Goal: Task Accomplishment & Management: Complete application form

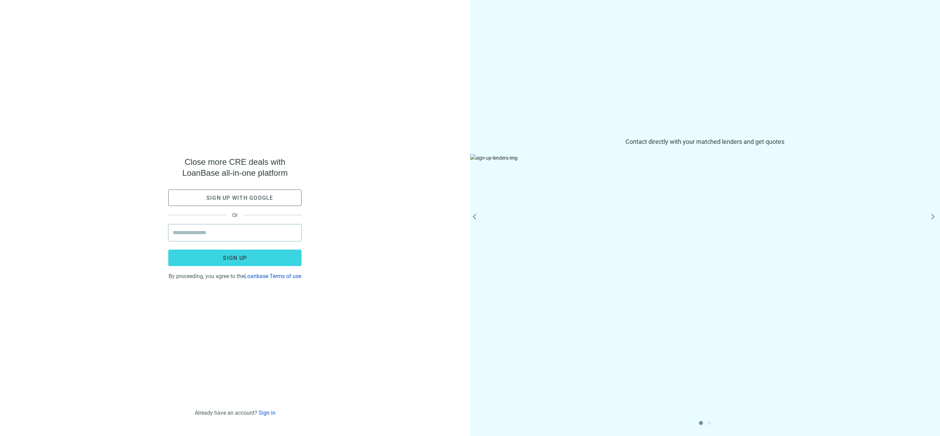
click at [236, 234] on input "email" at bounding box center [235, 233] width 124 height 16
click at [227, 228] on input "email" at bounding box center [235, 233] width 124 height 16
type input "**********"
click at [287, 254] on button "Sign up" at bounding box center [234, 258] width 133 height 16
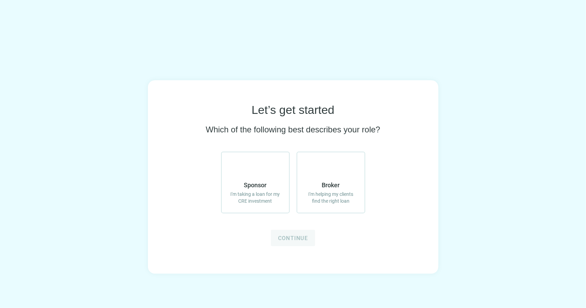
click at [347, 184] on label "Broker I'm helping my clients find the right loan" at bounding box center [331, 183] width 69 height 62
click at [273, 237] on button "Continue" at bounding box center [293, 238] width 44 height 16
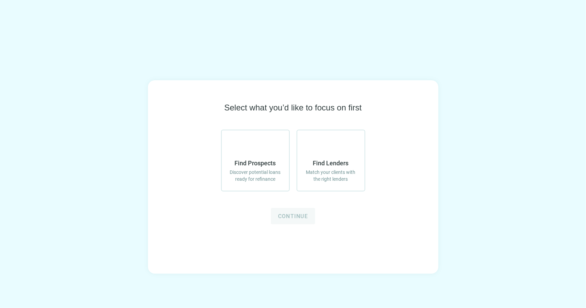
click at [277, 181] on span "Discover potential loans ready for refinance" at bounding box center [256, 176] width 54 height 14
click at [308, 181] on span "Match your clients with the right lenders" at bounding box center [331, 176] width 54 height 14
drag, startPoint x: 253, startPoint y: 169, endPoint x: 277, endPoint y: 206, distance: 43.7
click at [253, 169] on label "Find Prospects Discover potential loans ready for refinance" at bounding box center [255, 161] width 69 height 62
drag, startPoint x: 284, startPoint y: 218, endPoint x: 302, endPoint y: 237, distance: 26.5
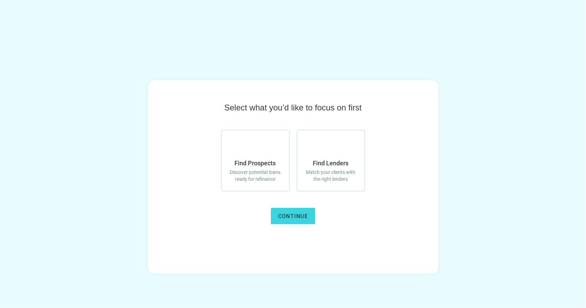
click at [337, 260] on div "Select what you’d like to focus on first Find Prospects Discover potential loan…" at bounding box center [293, 177] width 290 height 194
click at [286, 216] on span "Continue" at bounding box center [293, 216] width 30 height 7
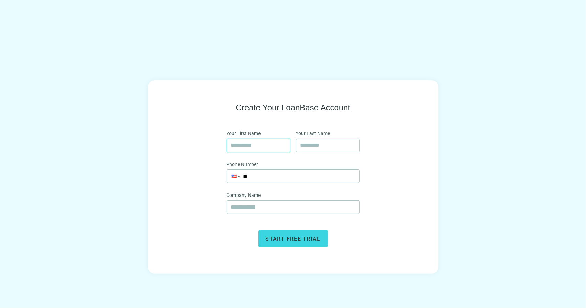
click at [265, 146] on input "text" at bounding box center [258, 145] width 55 height 13
type input "******"
type input "*******"
type input "**********"
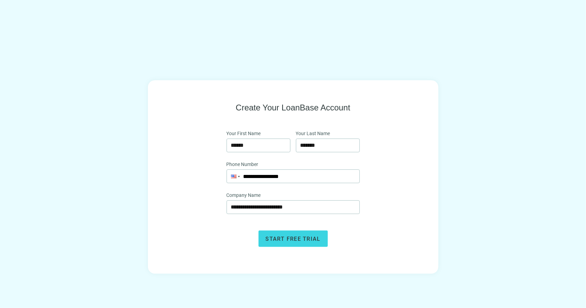
click at [311, 241] on span "Start free trial" at bounding box center [293, 239] width 55 height 7
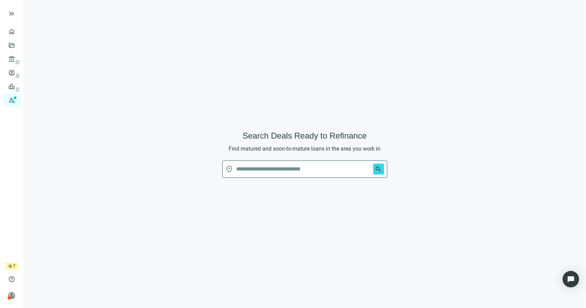
click at [268, 173] on input "text" at bounding box center [304, 169] width 134 height 16
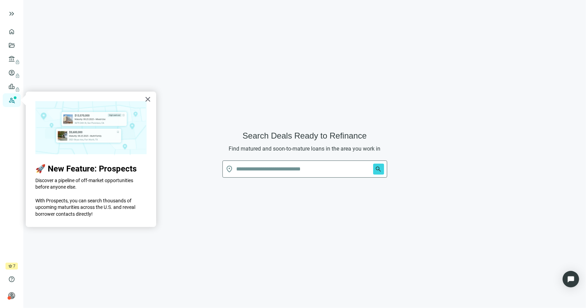
click at [265, 154] on form "Search Deals Ready to Refinance Find matured and soon-to-mature loans in the ar…" at bounding box center [304, 158] width 165 height 56
click at [271, 161] on input "text" at bounding box center [304, 169] width 134 height 16
click at [292, 147] on span "Find matured and soon-to-mature loans in the area you work in" at bounding box center [305, 149] width 152 height 7
click at [289, 176] on input "text" at bounding box center [304, 169] width 134 height 16
type input "*****"
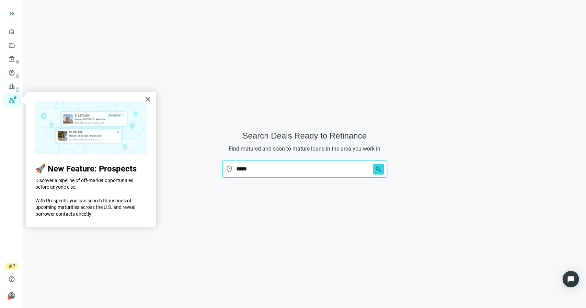
click at [373, 164] on button "search" at bounding box center [378, 169] width 11 height 11
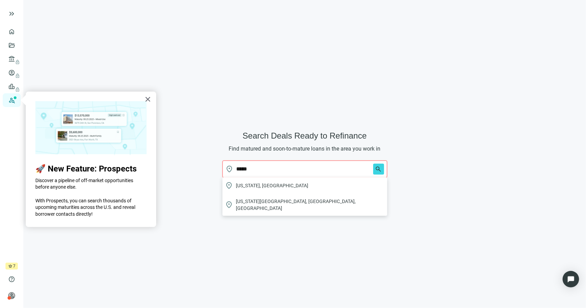
drag, startPoint x: 300, startPoint y: 171, endPoint x: 183, endPoint y: 157, distance: 117.9
click at [183, 157] on div "Search Deals Ready to Refinance Find matured and soon-to-mature loans in the ar…" at bounding box center [305, 158] width 546 height 300
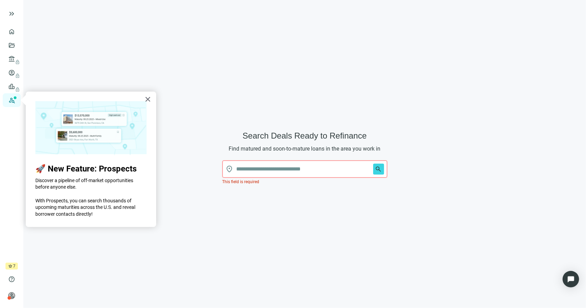
click at [263, 170] on input "text" at bounding box center [304, 169] width 134 height 16
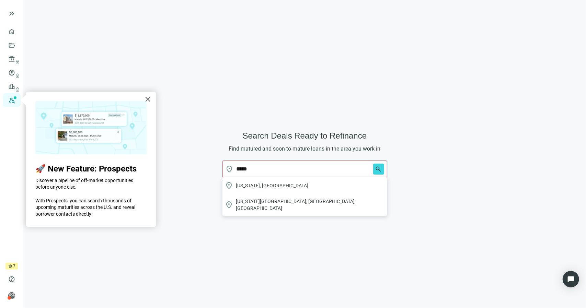
click at [272, 183] on div "location_on [US_STATE], [GEOGRAPHIC_DATA]" at bounding box center [304, 185] width 165 height 16
type input "**********"
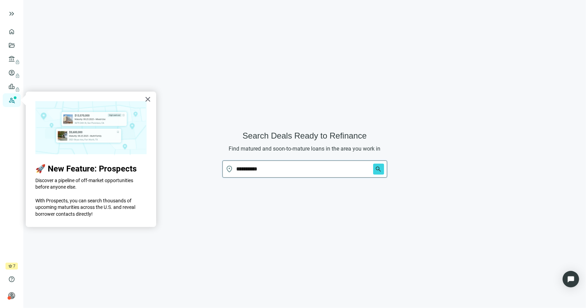
click at [379, 169] on span "search" at bounding box center [378, 169] width 7 height 7
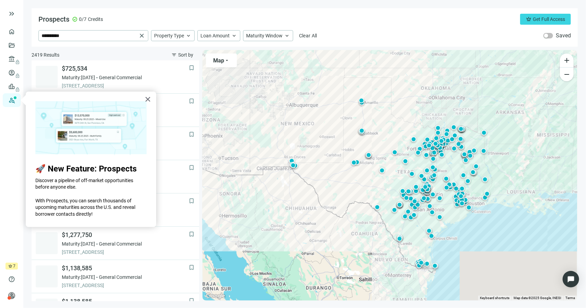
click at [146, 100] on button "×" at bounding box center [148, 99] width 7 height 11
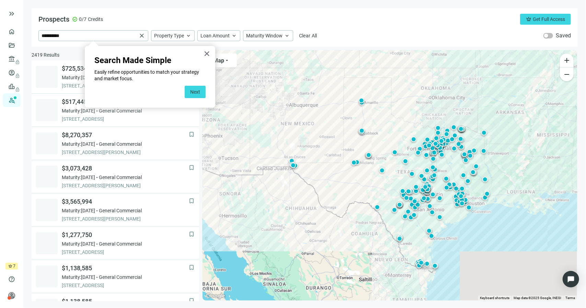
click at [207, 53] on button "×" at bounding box center [207, 53] width 7 height 11
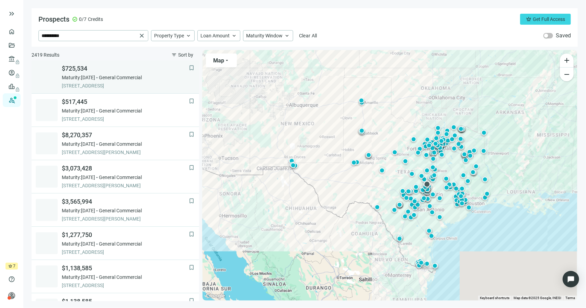
click at [114, 85] on span "[STREET_ADDRESS]" at bounding box center [125, 85] width 127 height 7
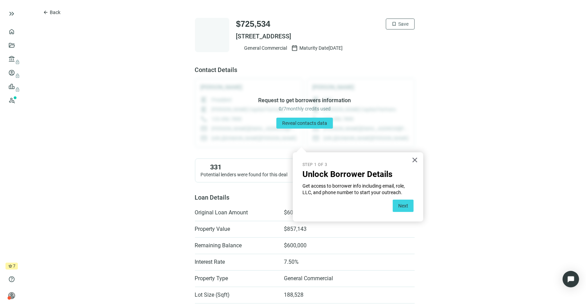
click at [413, 160] on button "×" at bounding box center [415, 159] width 7 height 11
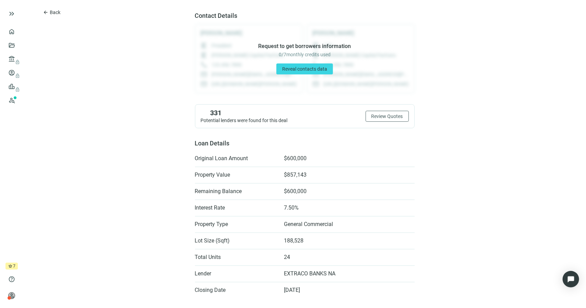
scroll to position [137, 0]
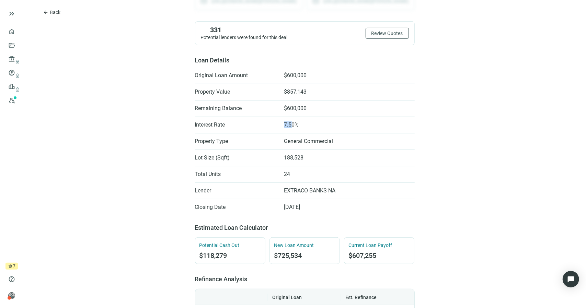
drag, startPoint x: 281, startPoint y: 125, endPoint x: 301, endPoint y: 125, distance: 20.3
click at [299, 125] on li "Interest Rate 7.50%" at bounding box center [305, 124] width 220 height 11
click at [303, 126] on li "Interest Rate 7.50%" at bounding box center [305, 124] width 220 height 11
click at [334, 173] on li "Total Units 24" at bounding box center [305, 174] width 220 height 11
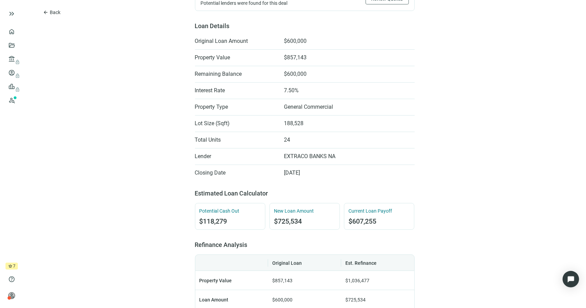
scroll to position [275, 0]
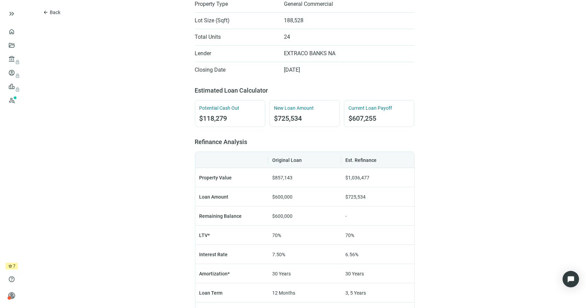
click at [235, 118] on span "$118,279" at bounding box center [229, 118] width 61 height 8
drag, startPoint x: 218, startPoint y: 108, endPoint x: 242, endPoint y: 108, distance: 23.7
click at [233, 108] on span "Potential Cash Out" at bounding box center [229, 108] width 61 height 7
click at [242, 108] on span "Potential Cash Out" at bounding box center [229, 108] width 61 height 7
drag, startPoint x: 201, startPoint y: 121, endPoint x: 228, endPoint y: 115, distance: 27.7
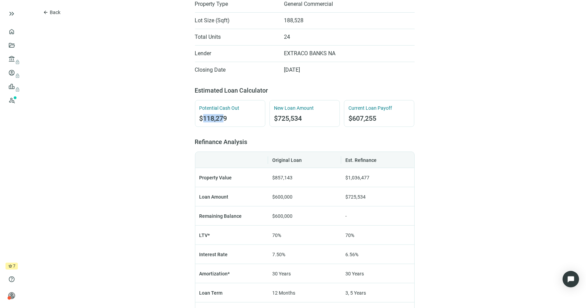
click at [226, 116] on span "$118,279" at bounding box center [229, 118] width 61 height 8
click at [228, 115] on span "$118,279" at bounding box center [229, 118] width 61 height 8
drag, startPoint x: 276, startPoint y: 108, endPoint x: 319, endPoint y: 111, distance: 43.3
click at [308, 110] on span "New Loan Amount" at bounding box center [304, 108] width 61 height 7
drag, startPoint x: 363, startPoint y: 110, endPoint x: 394, endPoint y: 110, distance: 31.6
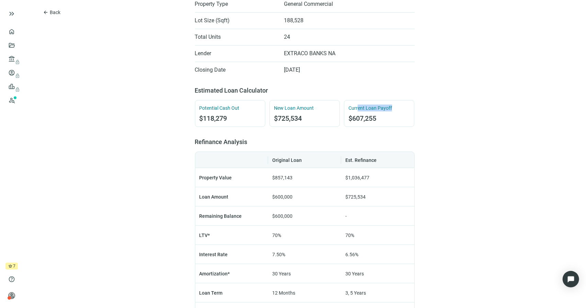
click at [394, 110] on span "Current Loan Payoff" at bounding box center [378, 108] width 61 height 7
drag, startPoint x: 407, startPoint y: 118, endPoint x: 417, endPoint y: 140, distance: 24.6
click at [408, 118] on div "Current Loan Payoff $607,255" at bounding box center [379, 113] width 70 height 27
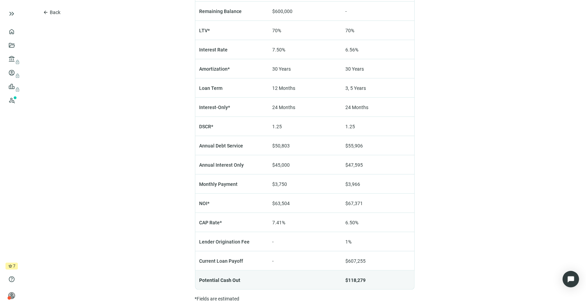
scroll to position [487, 0]
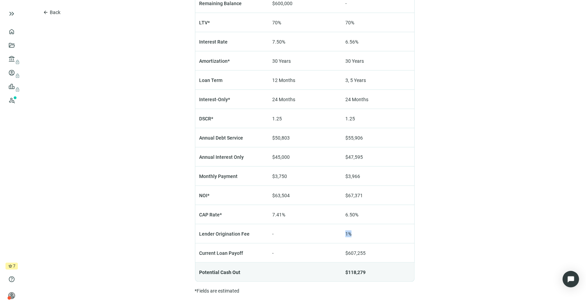
drag, startPoint x: 341, startPoint y: 230, endPoint x: 353, endPoint y: 230, distance: 11.7
click at [353, 230] on td "1%" at bounding box center [377, 234] width 73 height 19
click at [355, 230] on td "1%" at bounding box center [377, 234] width 73 height 19
click at [281, 237] on td "-" at bounding box center [304, 234] width 73 height 19
drag, startPoint x: 342, startPoint y: 211, endPoint x: 358, endPoint y: 212, distance: 16.2
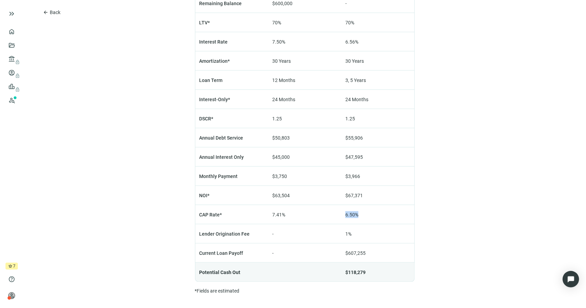
click at [358, 212] on td "6.50%" at bounding box center [377, 214] width 73 height 19
click at [360, 212] on td "6.50%" at bounding box center [377, 214] width 73 height 19
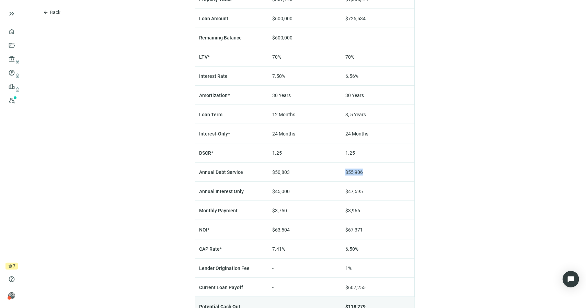
drag, startPoint x: 341, startPoint y: 169, endPoint x: 363, endPoint y: 168, distance: 22.3
click at [362, 168] on td "$55,906" at bounding box center [377, 172] width 73 height 19
click at [363, 168] on td "$55,906" at bounding box center [377, 172] width 73 height 19
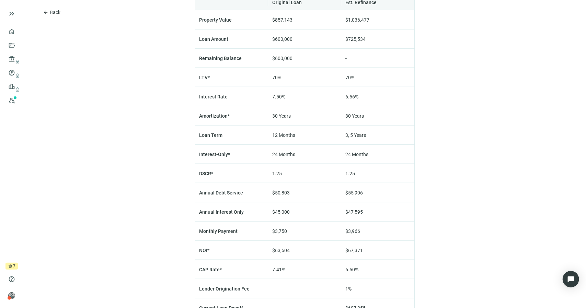
scroll to position [419, 0]
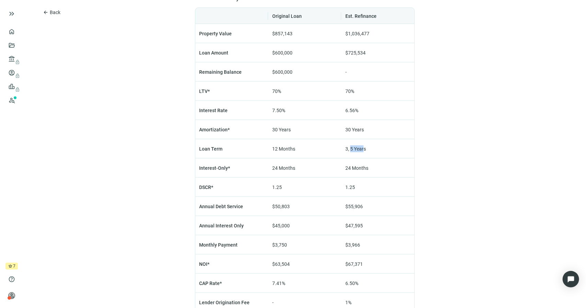
drag, startPoint x: 347, startPoint y: 149, endPoint x: 364, endPoint y: 149, distance: 16.5
click at [364, 149] on td "3, 5 Years" at bounding box center [377, 148] width 73 height 19
click at [365, 149] on td "3, 5 Years" at bounding box center [377, 148] width 73 height 19
drag, startPoint x: 342, startPoint y: 148, endPoint x: 361, endPoint y: 149, distance: 19.3
click at [361, 149] on span "3, 5 Years" at bounding box center [355, 148] width 21 height 5
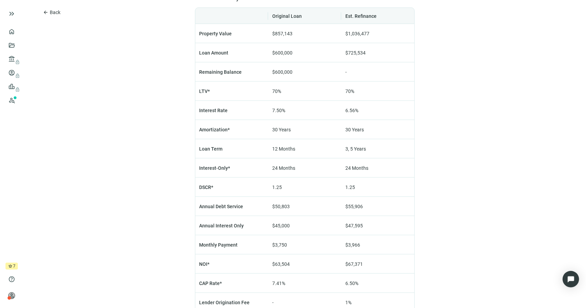
click at [361, 149] on span "3, 5 Years" at bounding box center [355, 148] width 21 height 5
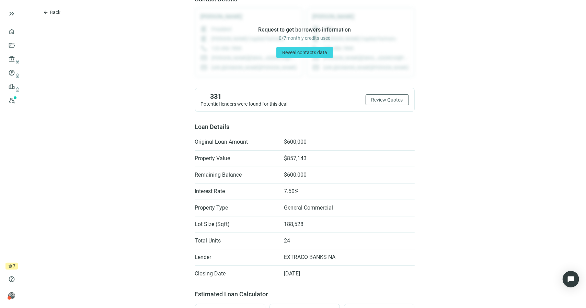
scroll to position [0, 0]
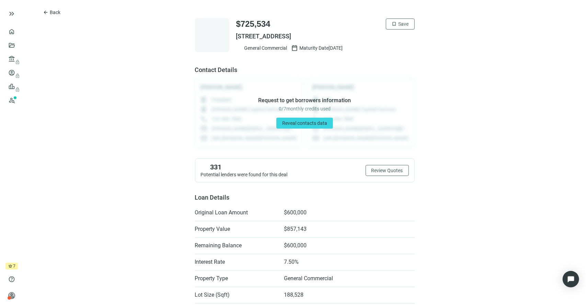
click at [45, 15] on span "arrow_back" at bounding box center [45, 12] width 5 height 5
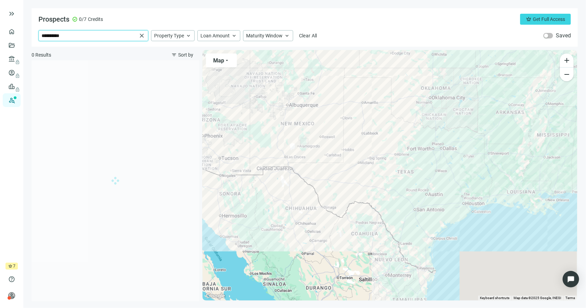
drag, startPoint x: 53, startPoint y: 37, endPoint x: 42, endPoint y: 36, distance: 11.0
click at [41, 36] on span "**********" at bounding box center [93, 36] width 109 height 10
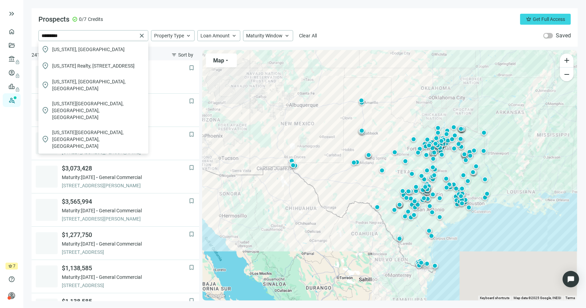
click at [66, 46] on div "location_on [US_STATE], [GEOGRAPHIC_DATA]" at bounding box center [93, 49] width 110 height 16
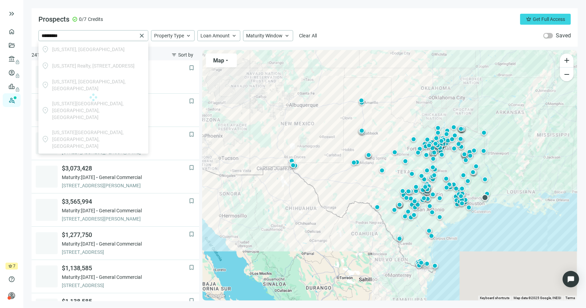
type input "*********"
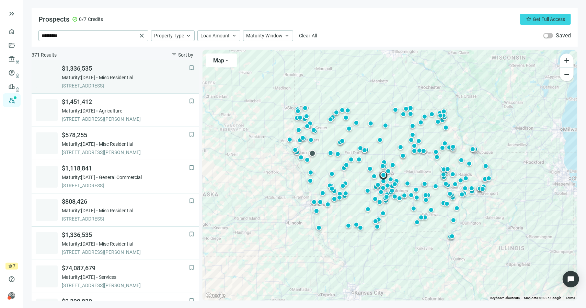
click at [104, 88] on span "[STREET_ADDRESS]" at bounding box center [125, 85] width 127 height 7
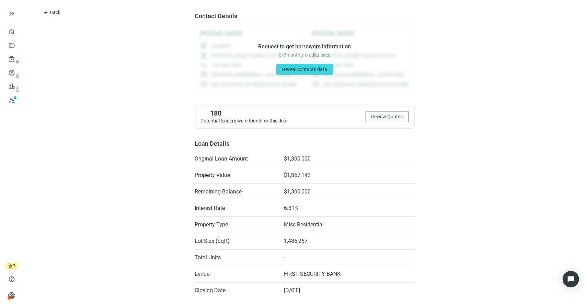
scroll to position [103, 0]
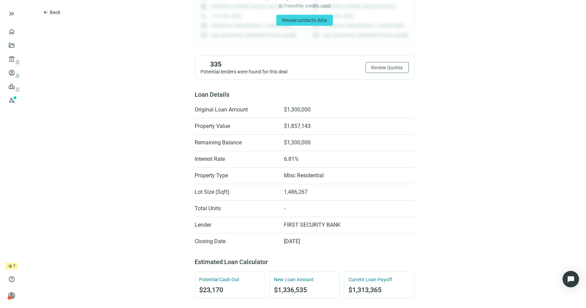
drag, startPoint x: 280, startPoint y: 161, endPoint x: 308, endPoint y: 161, distance: 28.5
click at [296, 160] on li "Interest Rate 6.81%" at bounding box center [305, 159] width 220 height 11
click at [309, 162] on li "Interest Rate 6.81%" at bounding box center [305, 159] width 220 height 11
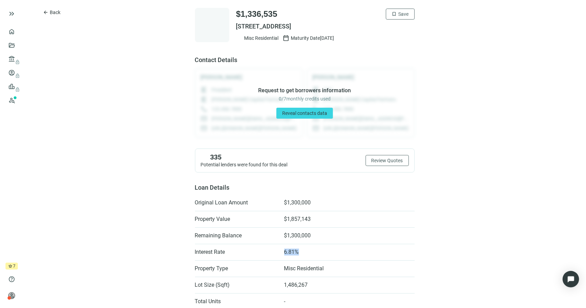
scroll to position [0, 0]
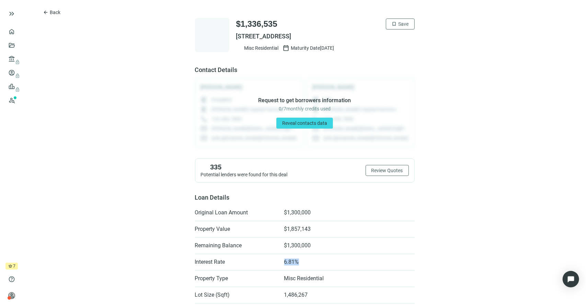
click at [389, 171] on span "Review Quotes" at bounding box center [387, 170] width 32 height 5
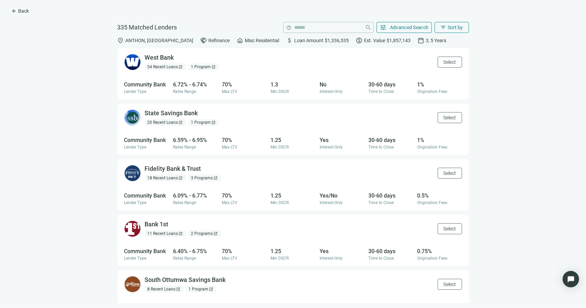
click at [16, 10] on span "arrow_back" at bounding box center [13, 10] width 5 height 5
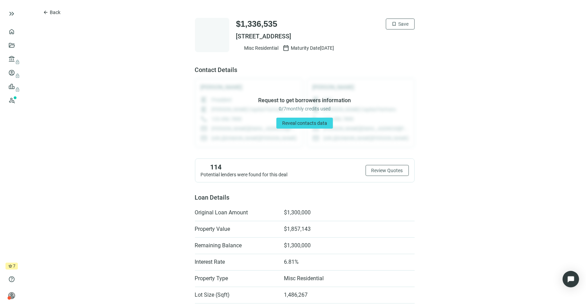
click at [47, 14] on span "arrow_back" at bounding box center [45, 12] width 5 height 5
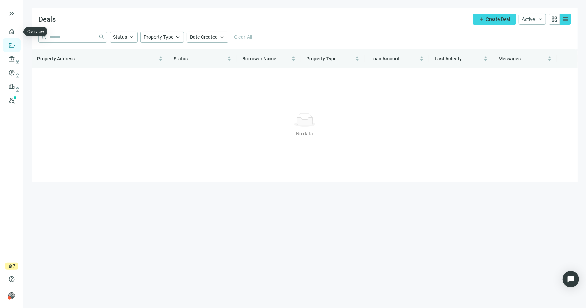
click at [17, 29] on link "Overview" at bounding box center [27, 31] width 20 height 5
